Goal: Transaction & Acquisition: Purchase product/service

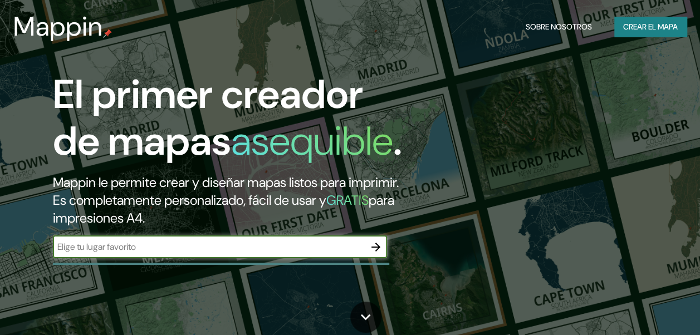
click at [380, 254] on icon "button" at bounding box center [375, 247] width 13 height 13
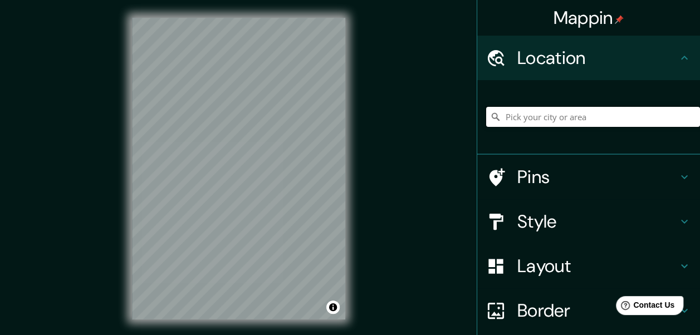
click at [512, 117] on input "Pick your city or area" at bounding box center [593, 117] width 214 height 20
paste input "18.479001970345415, -69.97562692587957"
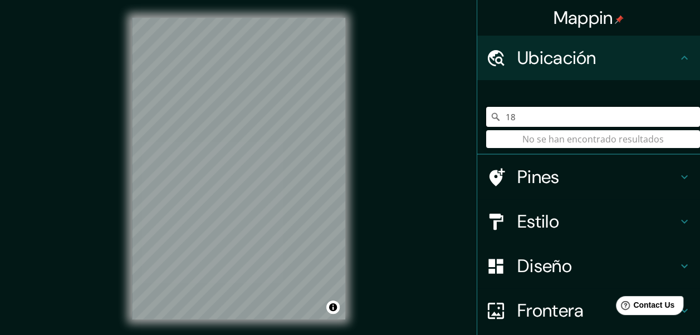
type input "1"
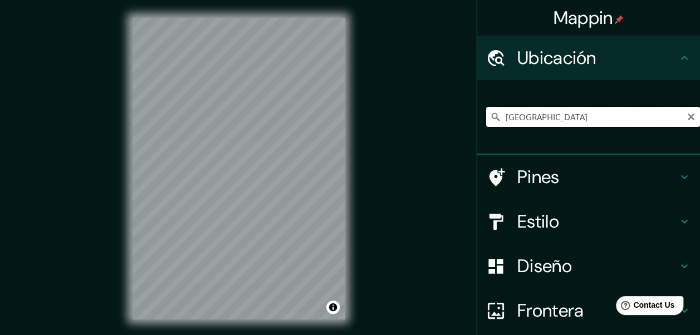
click at [604, 117] on input "[GEOGRAPHIC_DATA]" at bounding box center [593, 117] width 214 height 20
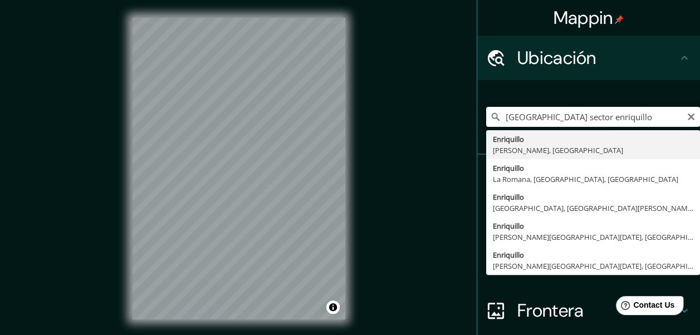
click at [657, 120] on input "[GEOGRAPHIC_DATA] sector enriquillo" at bounding box center [593, 117] width 214 height 20
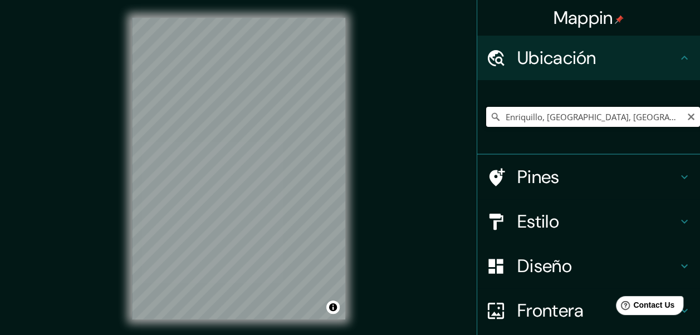
drag, startPoint x: 671, startPoint y: 116, endPoint x: 486, endPoint y: 115, distance: 184.4
click at [486, 116] on div "Enriquillo, [GEOGRAPHIC_DATA], [GEOGRAPHIC_DATA] [PERSON_NAME][GEOGRAPHIC_DATA]…" at bounding box center [593, 117] width 214 height 20
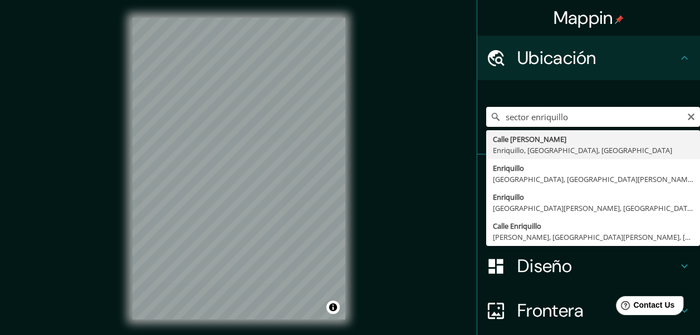
click at [588, 121] on input "sector enriquillo" at bounding box center [593, 117] width 214 height 20
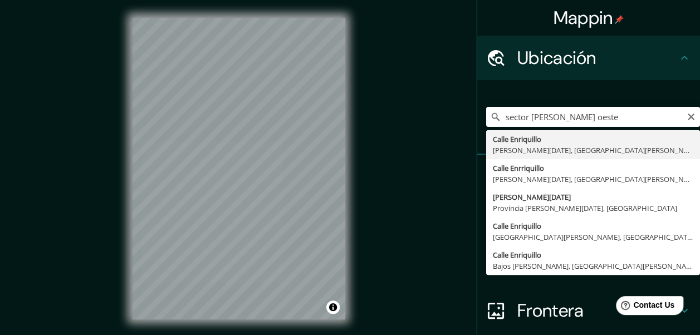
type input "[GEOGRAPHIC_DATA][PERSON_NAME][GEOGRAPHIC_DATA][DATE][PERSON_NAME], [GEOGRAPHIC…"
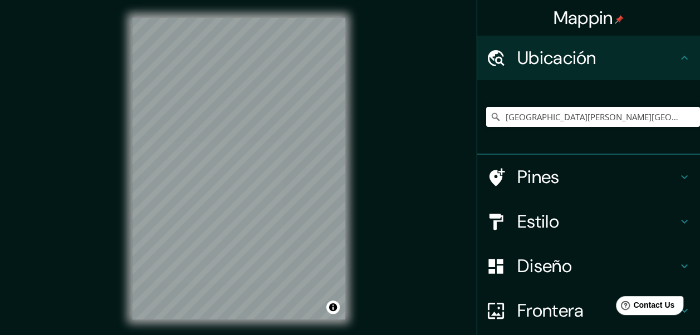
click at [526, 221] on h4 "Estilo" at bounding box center [598, 222] width 160 height 22
